Goal: Transaction & Acquisition: Purchase product/service

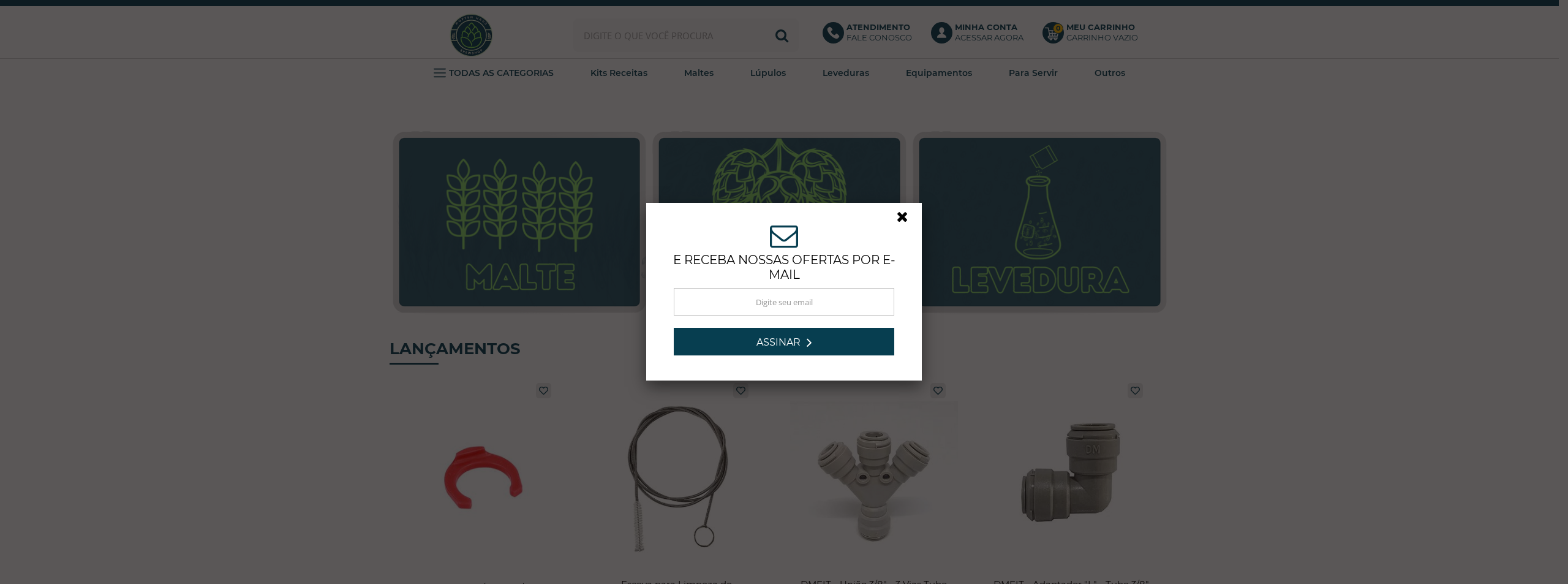
drag, startPoint x: 491, startPoint y: 23, endPoint x: 567, endPoint y: 31, distance: 76.4
click at [504, 23] on div "ASSINE NOSSA NEWSLETTER e receba nossas ofertas por e-mail Obrigado por se insc…" at bounding box center [784, 292] width 1568 height 584
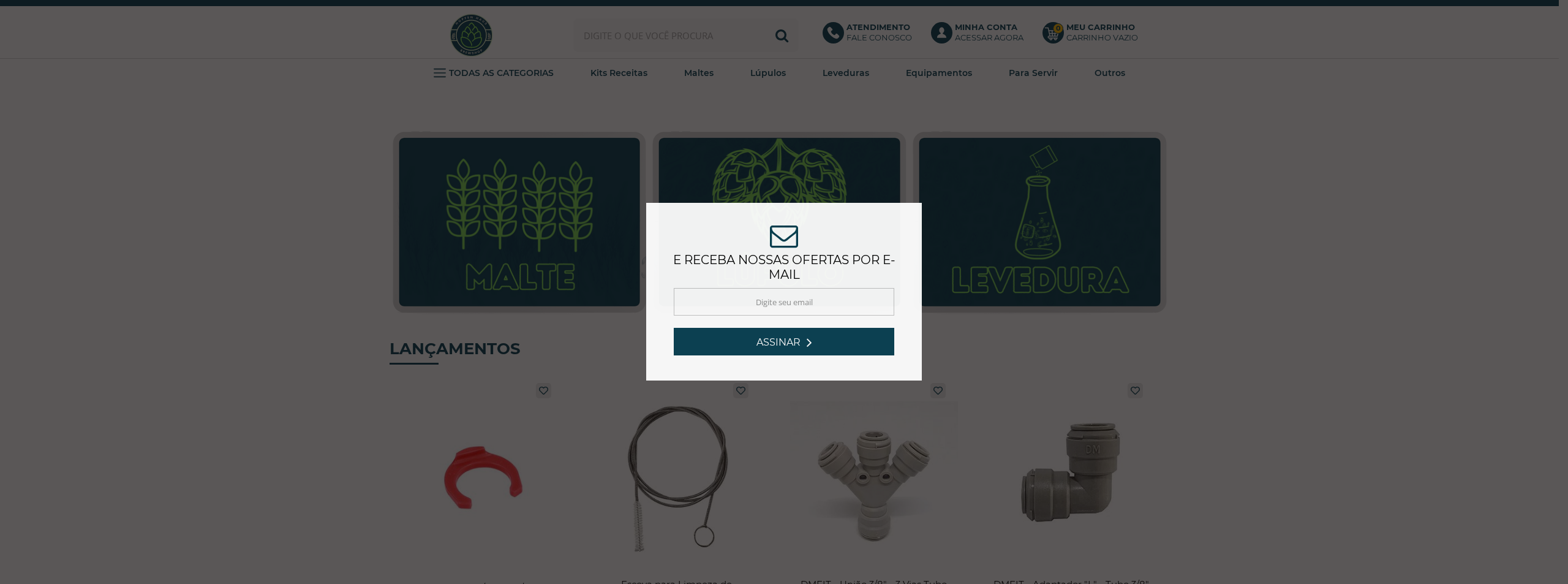
click at [668, 40] on div "ASSINE NOSSA NEWSLETTER e receba nossas ofertas por e-mail Obrigado por se insc…" at bounding box center [784, 292] width 1568 height 584
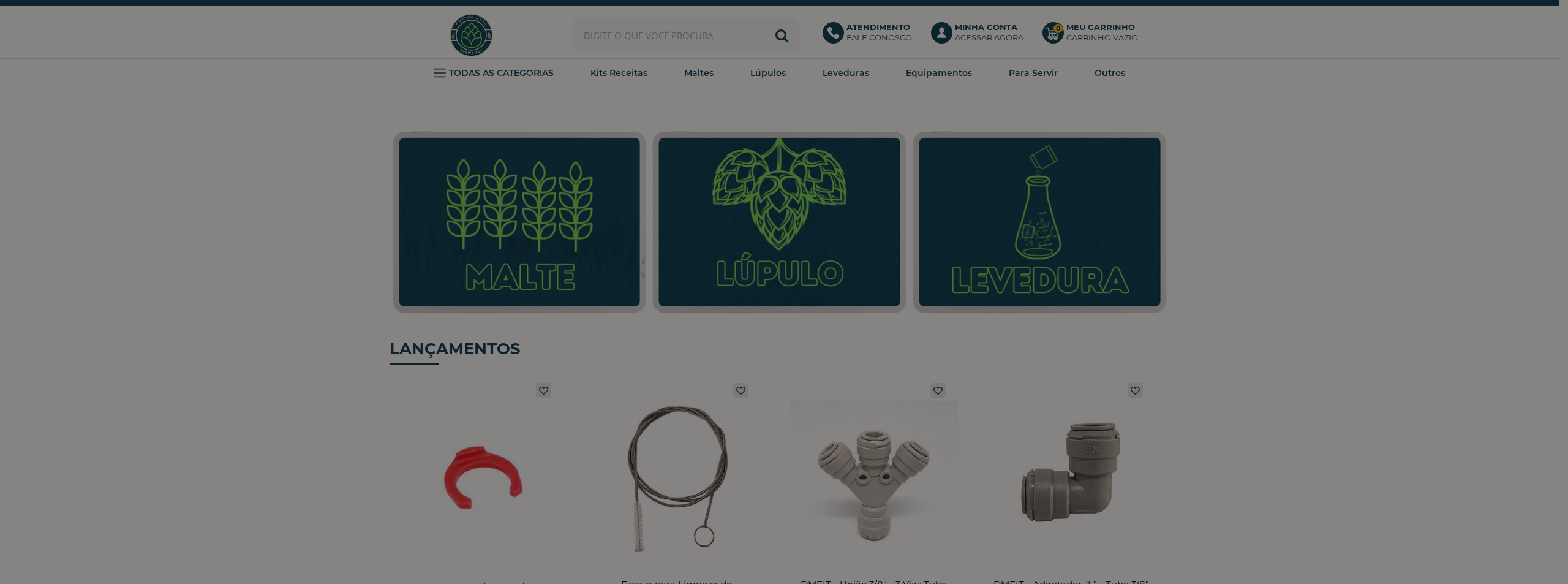
click at [668, 40] on div at bounding box center [784, 292] width 1568 height 584
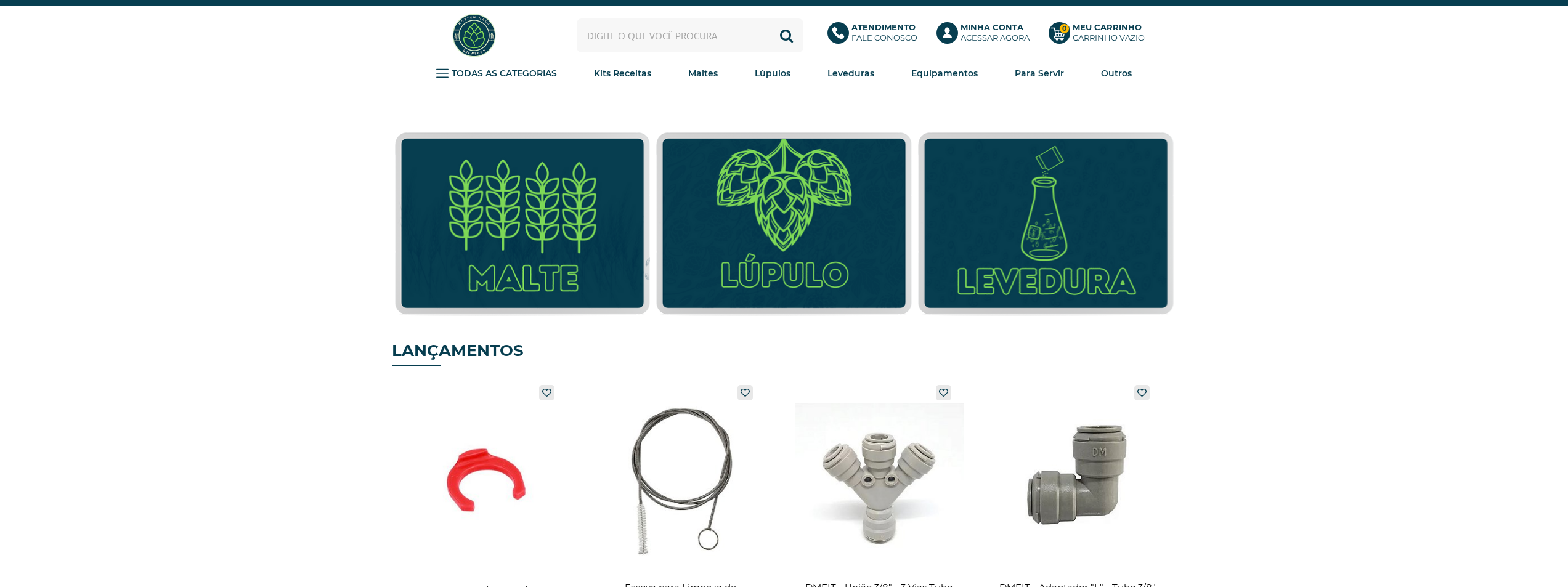
click at [672, 39] on input "text" at bounding box center [690, 36] width 226 height 34
type input "tampa galão"
click at [769, 19] on button "Buscar" at bounding box center [786, 36] width 34 height 34
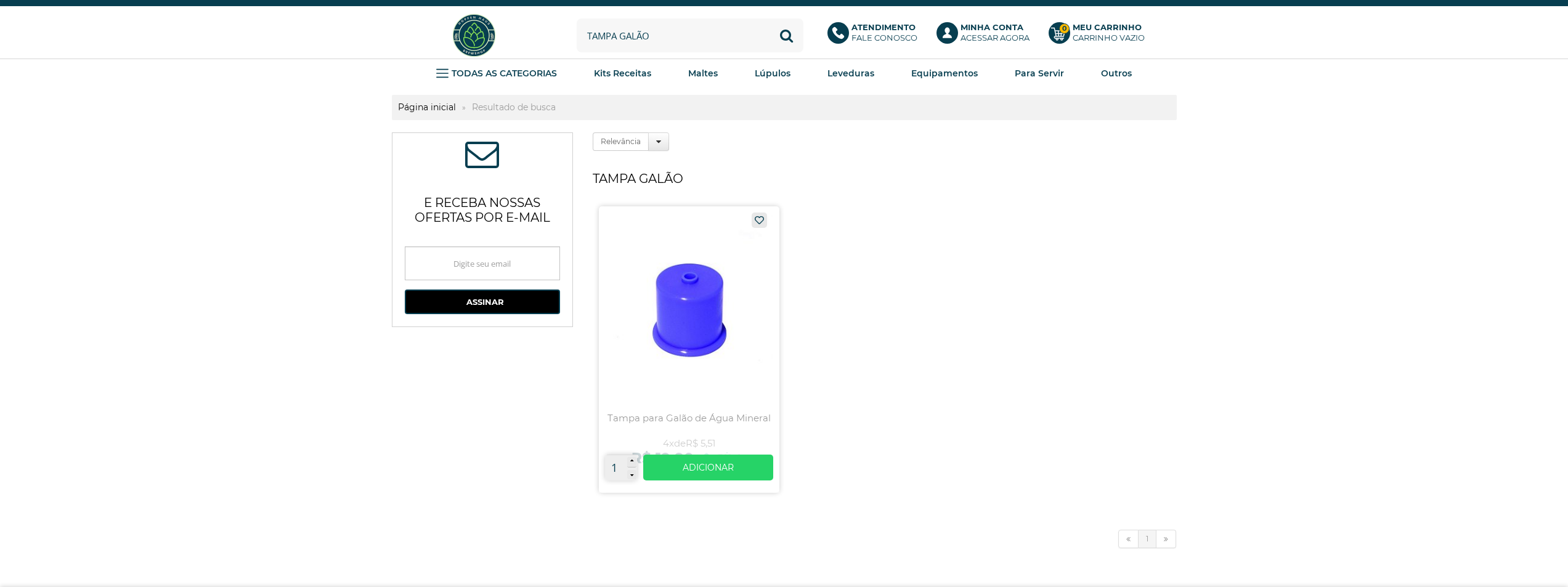
click at [662, 290] on link at bounding box center [690, 350] width 181 height 287
